Goal: Information Seeking & Learning: Learn about a topic

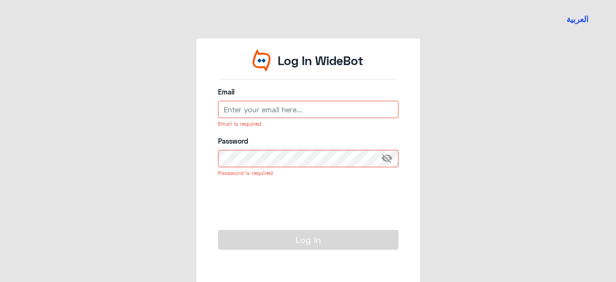
type input "[EMAIL_ADDRESS][DOMAIN_NAME]"
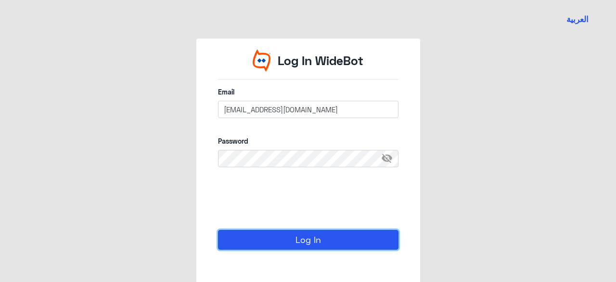
click at [303, 243] on button "Log In" at bounding box center [308, 239] width 181 height 19
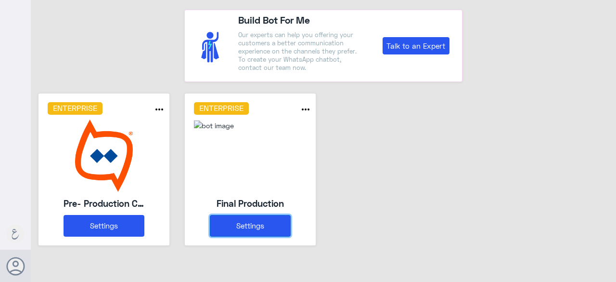
click at [258, 229] on button "Settings" at bounding box center [250, 226] width 81 height 22
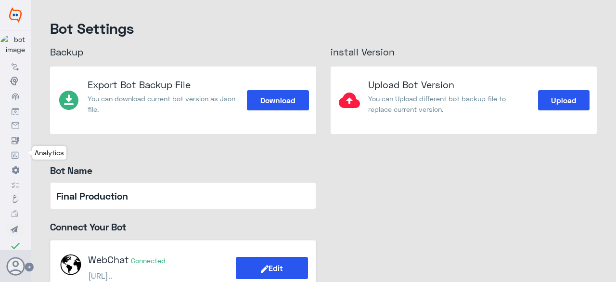
click at [22, 157] on link "Analytics" at bounding box center [15, 154] width 31 height 14
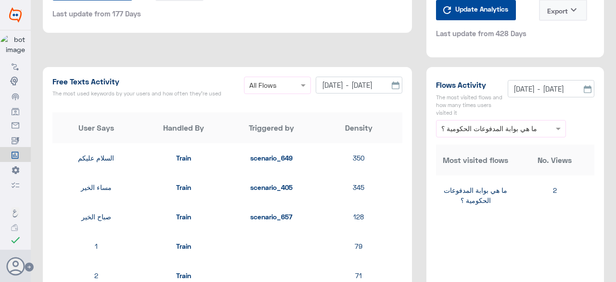
scroll to position [1108, 0]
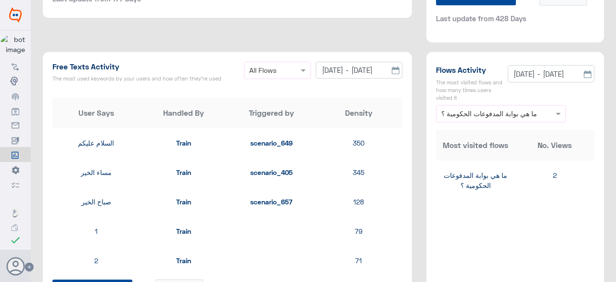
click at [301, 72] on span at bounding box center [305, 70] width 12 height 10
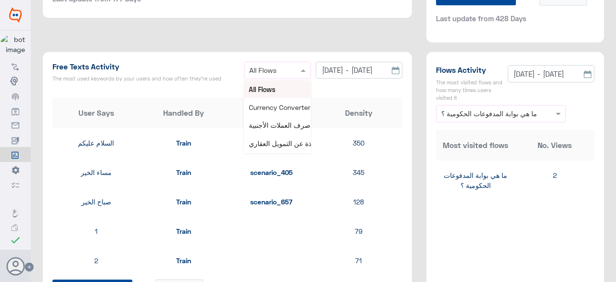
click at [301, 72] on span at bounding box center [305, 70] width 12 height 10
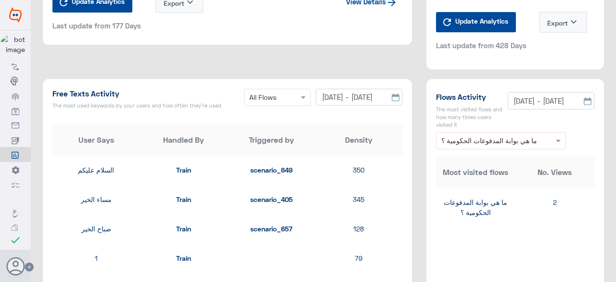
scroll to position [1060, 0]
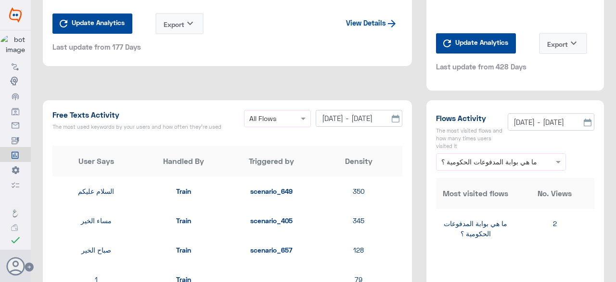
click at [392, 118] on icon at bounding box center [396, 119] width 8 height 8
click at [337, 118] on input "[DATE] - [DATE]" at bounding box center [359, 118] width 87 height 17
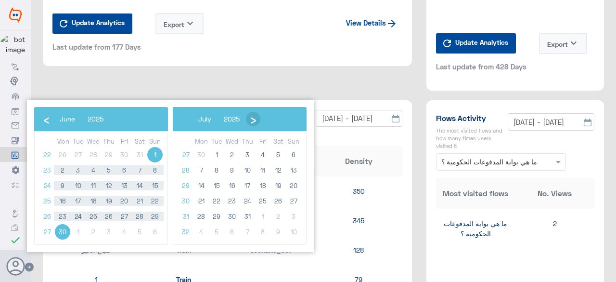
click at [251, 117] on span "›" at bounding box center [253, 119] width 14 height 14
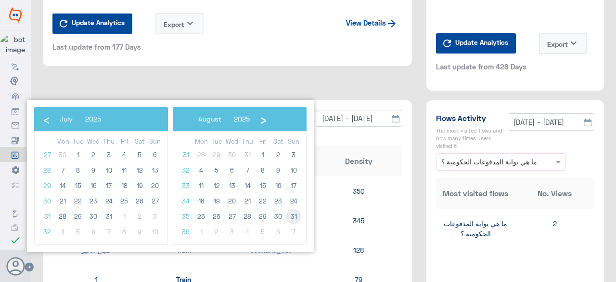
click at [292, 215] on span "31" at bounding box center [293, 216] width 15 height 15
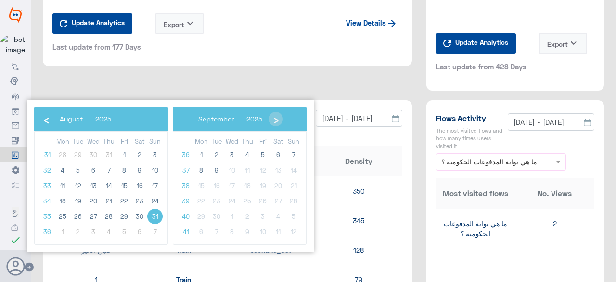
click at [159, 216] on span "31" at bounding box center [154, 216] width 15 height 15
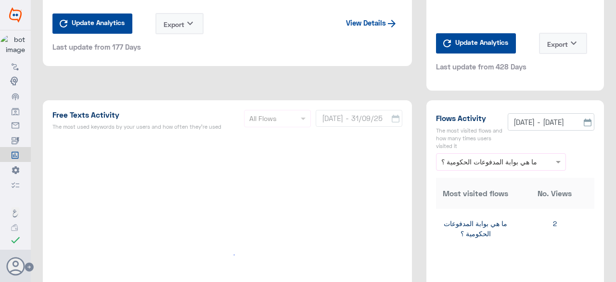
type input "[DATE] - [DATE]"
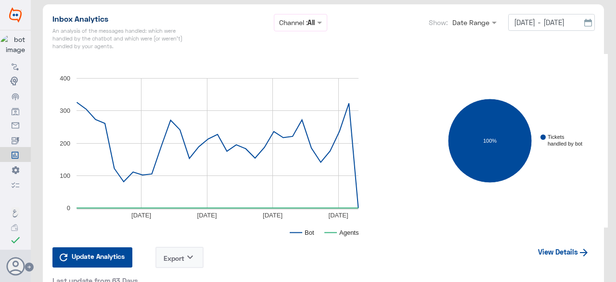
scroll to position [1445, 0]
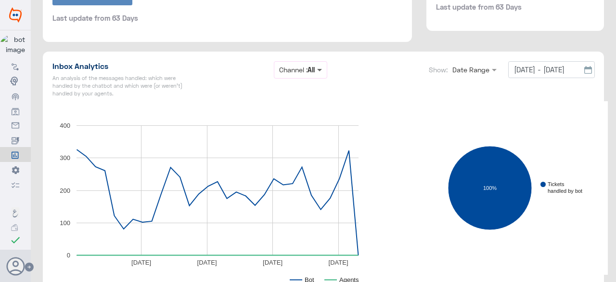
click at [317, 70] on span at bounding box center [319, 70] width 5 height 3
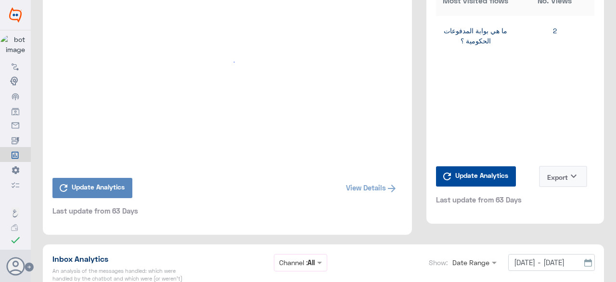
scroll to position [1204, 0]
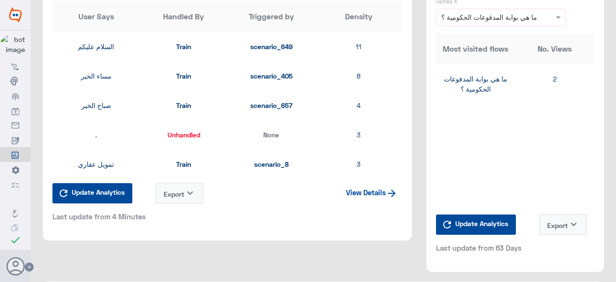
type input "[DATE] - [DATE]"
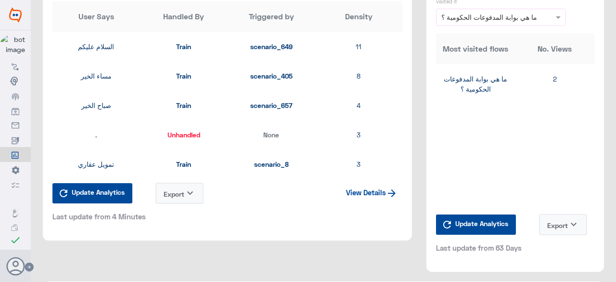
click at [189, 195] on icon "keyboard_arrow_down" at bounding box center [190, 193] width 12 height 12
click at [183, 218] on button "CSV" at bounding box center [180, 218] width 48 height 18
